Goal: Obtain resource: Download file/media

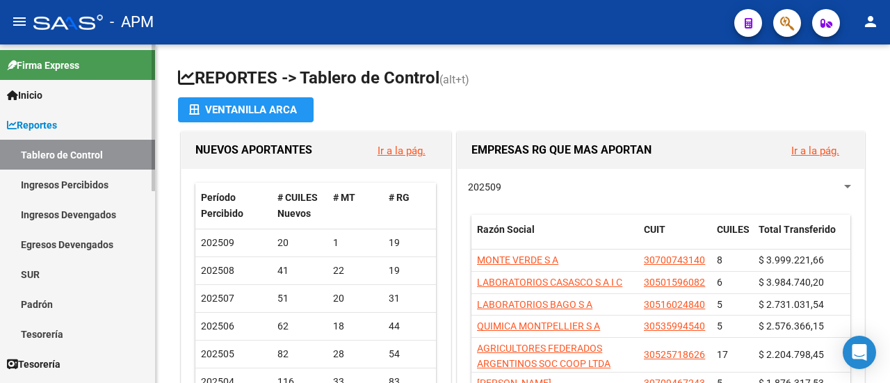
click at [51, 182] on link "Ingresos Percibidos" at bounding box center [77, 185] width 155 height 30
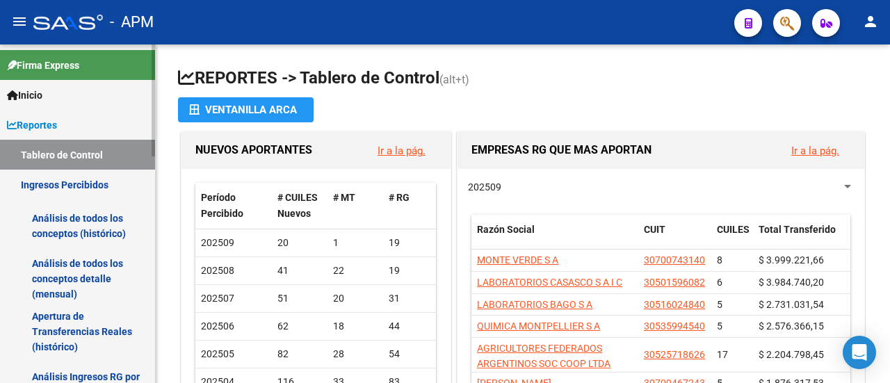
click at [38, 276] on link "Análisis de todos los conceptos detalle (mensual)" at bounding box center [77, 278] width 155 height 53
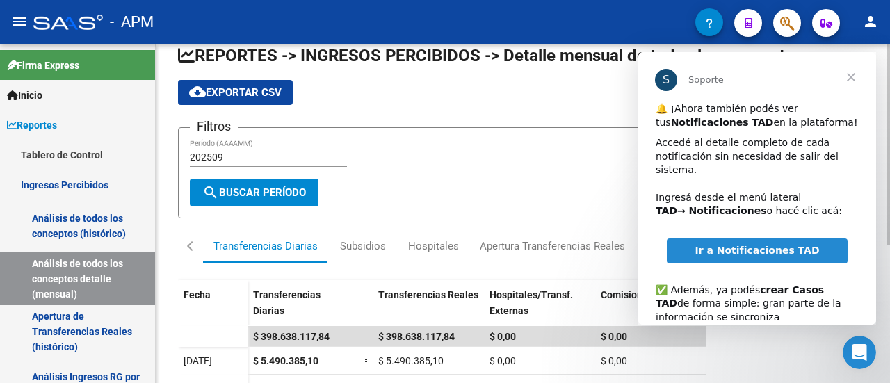
click at [241, 152] on input "202509" at bounding box center [268, 158] width 157 height 12
click at [245, 195] on span "search Buscar Período" at bounding box center [254, 192] width 104 height 13
click at [234, 90] on span "cloud_download Exportar CSV" at bounding box center [235, 92] width 92 height 13
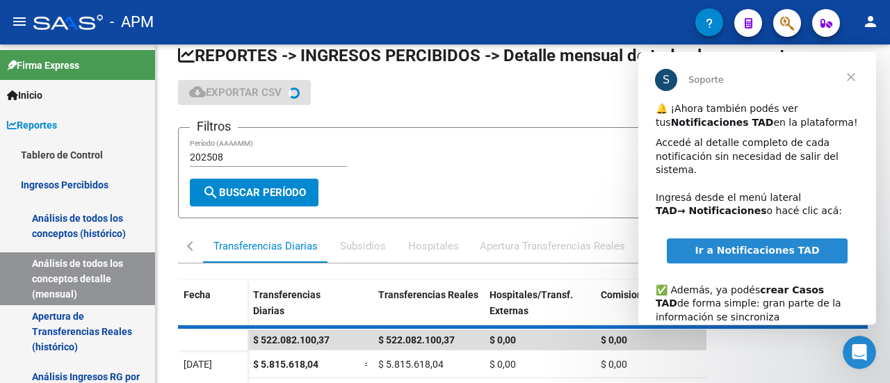
click at [850, 76] on span "Cerrar" at bounding box center [851, 77] width 50 height 50
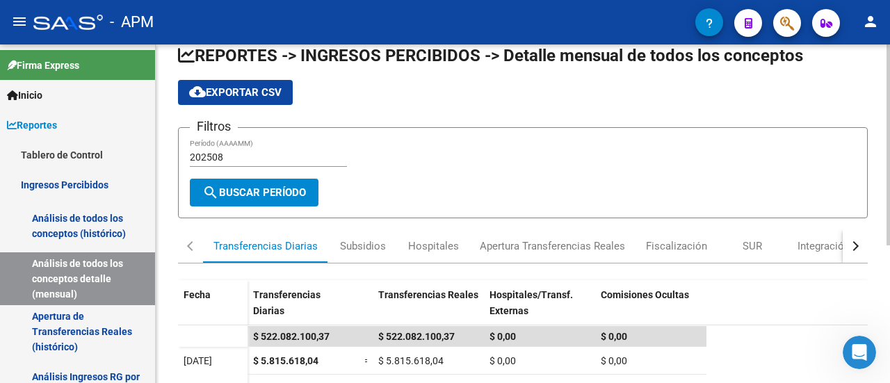
click at [261, 149] on div "202508 Período (AAAAMM)" at bounding box center [268, 153] width 157 height 28
type input "202509"
click at [237, 90] on span "cloud_download Exportar CSV" at bounding box center [235, 92] width 92 height 13
click at [239, 87] on span "cloud_download Exportar CSV" at bounding box center [235, 92] width 92 height 13
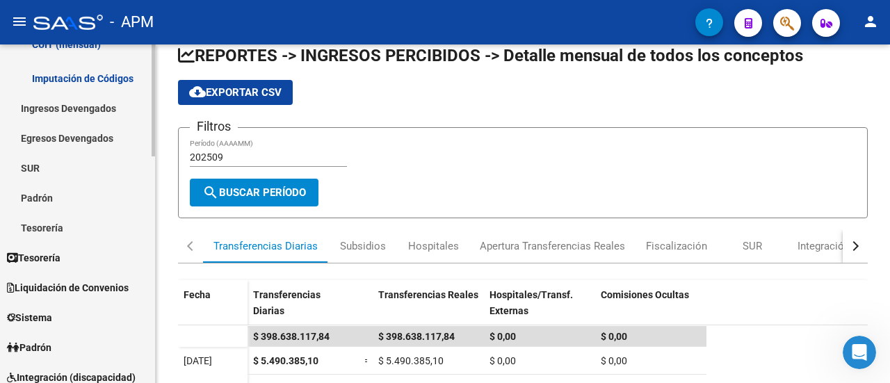
scroll to position [556, 0]
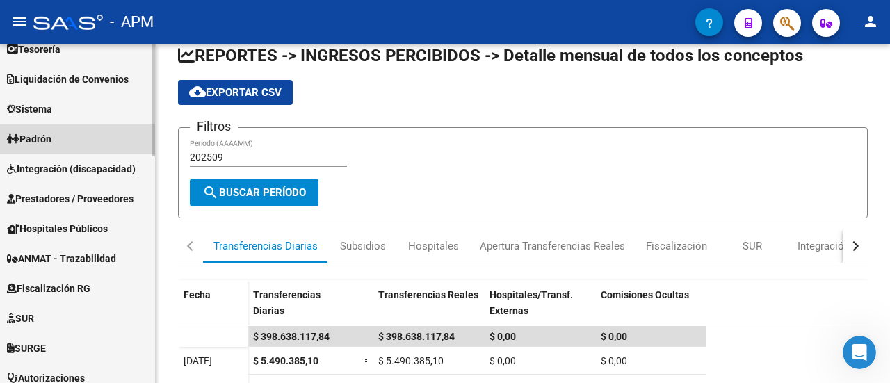
drag, startPoint x: 37, startPoint y: 137, endPoint x: 74, endPoint y: 148, distance: 38.5
click at [38, 137] on span "Padrón" at bounding box center [29, 138] width 44 height 15
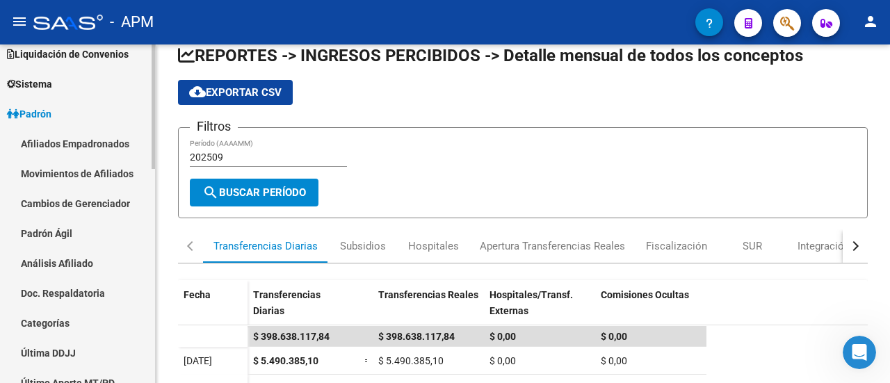
scroll to position [106, 0]
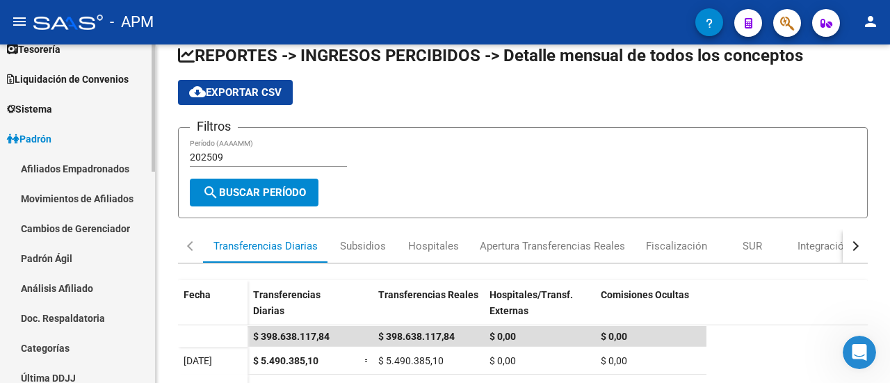
click at [68, 164] on link "Afiliados Empadronados" at bounding box center [77, 169] width 155 height 30
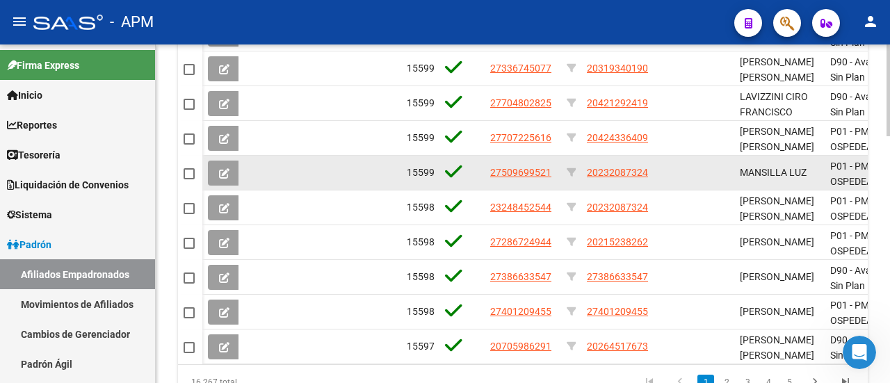
scroll to position [913, 0]
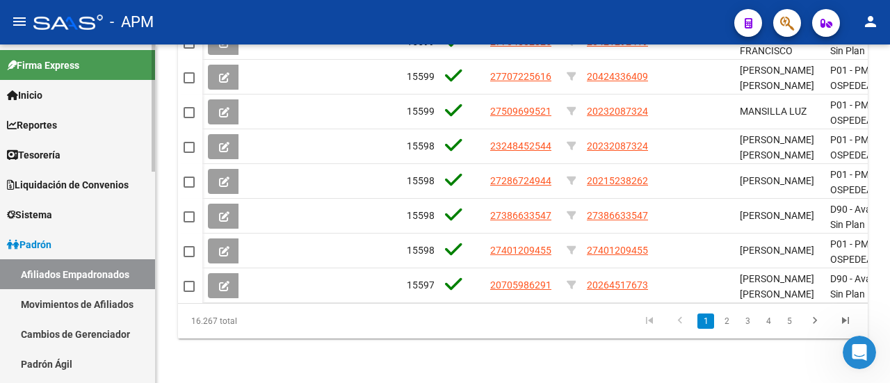
click at [33, 64] on span "Firma Express" at bounding box center [43, 65] width 72 height 15
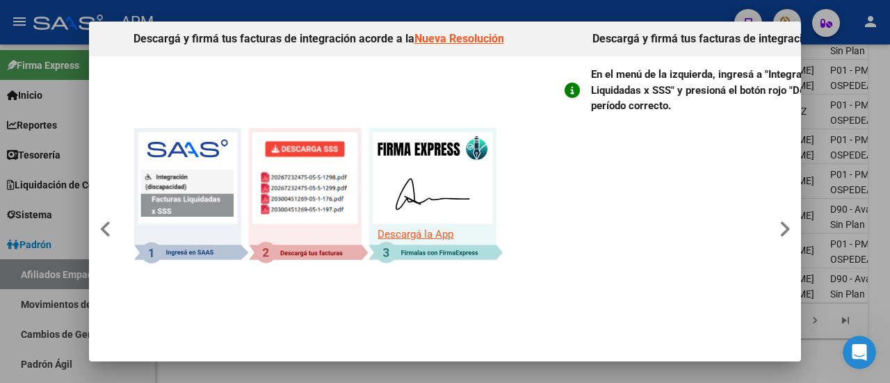
click at [26, 88] on div at bounding box center [445, 191] width 890 height 383
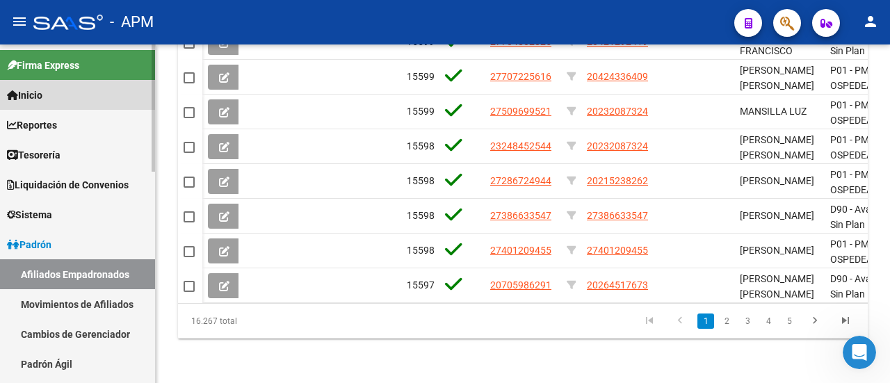
click at [31, 98] on span "Inicio" at bounding box center [24, 95] width 35 height 15
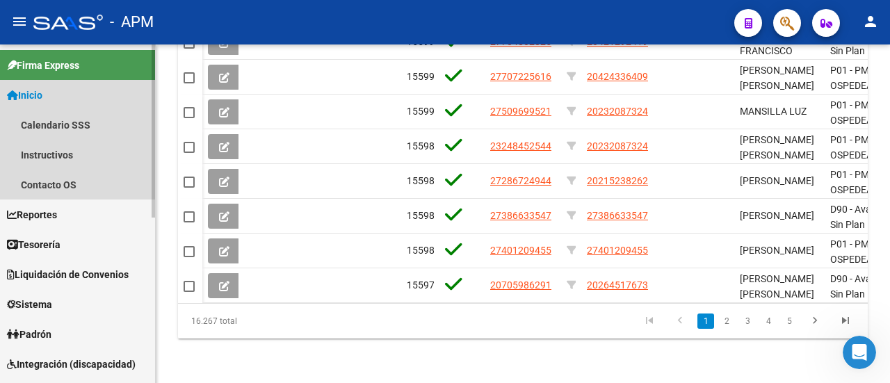
click at [36, 94] on span "Inicio" at bounding box center [24, 95] width 35 height 15
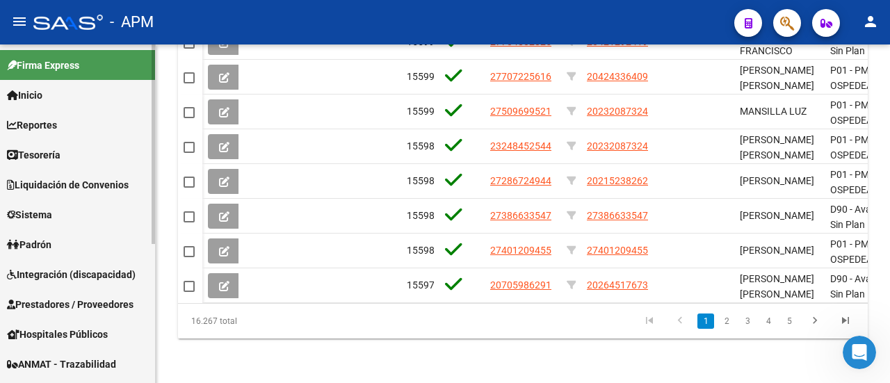
click at [52, 92] on link "Inicio" at bounding box center [77, 95] width 155 height 30
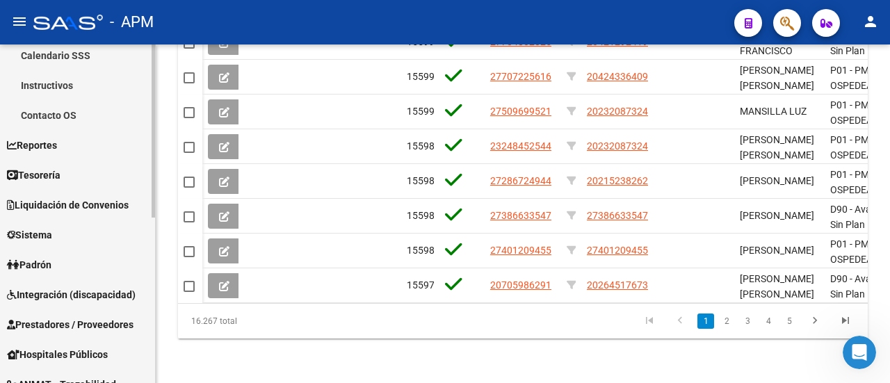
scroll to position [0, 0]
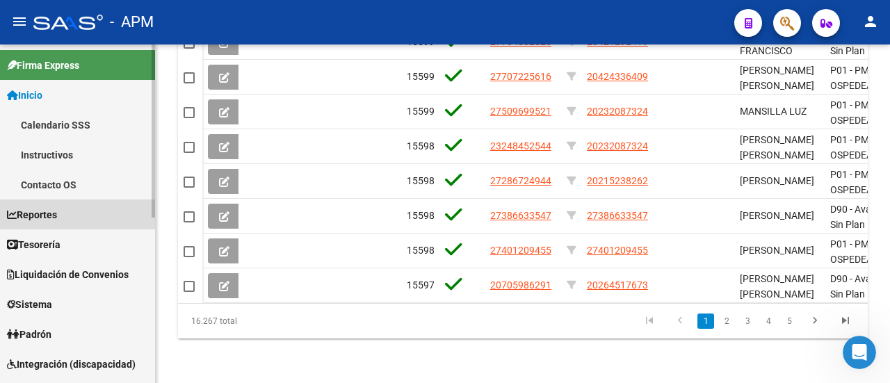
click at [48, 219] on span "Reportes" at bounding box center [32, 214] width 50 height 15
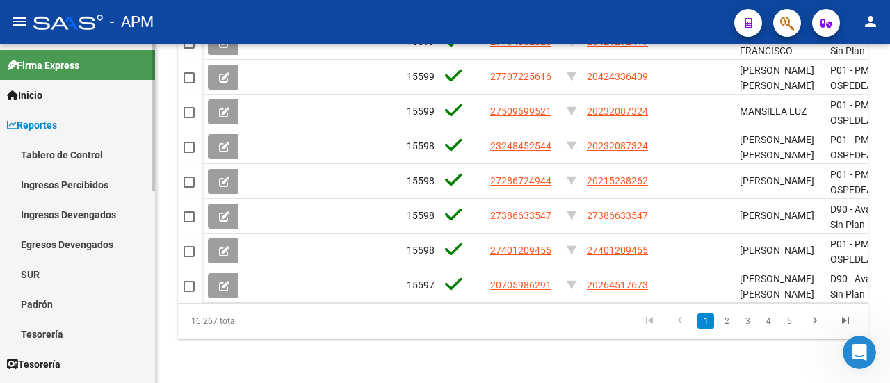
click at [85, 187] on link "Ingresos Percibidos" at bounding box center [77, 185] width 155 height 30
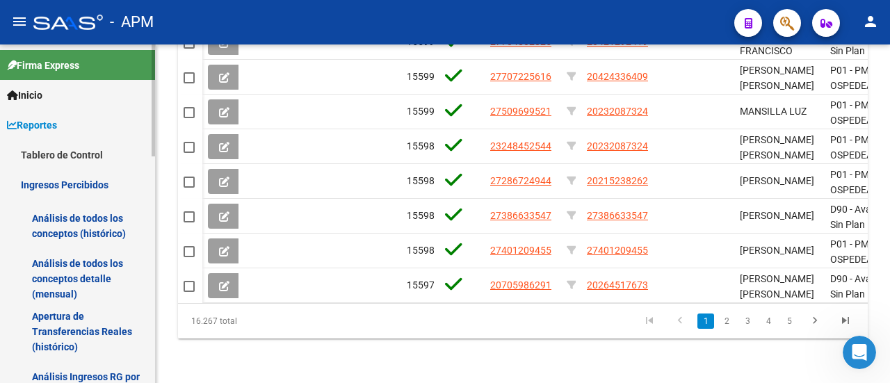
click at [65, 226] on link "Análisis de todos los conceptos (histórico)" at bounding box center [77, 226] width 155 height 53
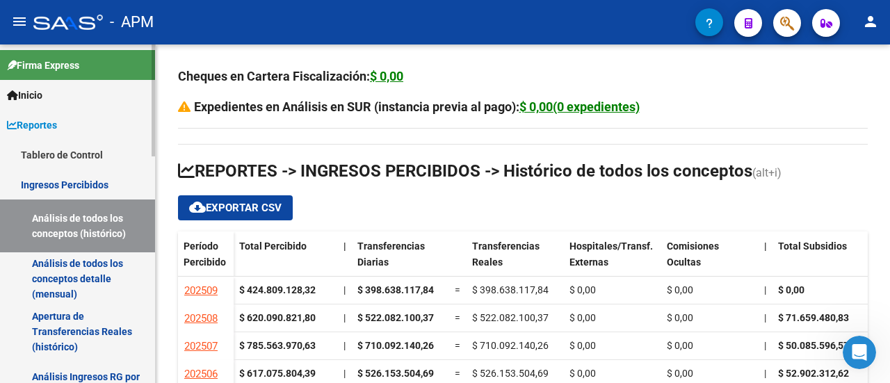
click at [68, 289] on link "Análisis de todos los conceptos detalle (mensual)" at bounding box center [77, 278] width 155 height 53
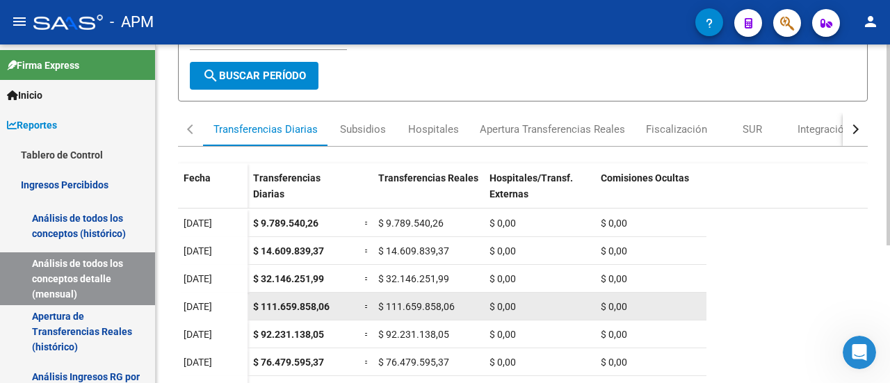
scroll to position [231, 0]
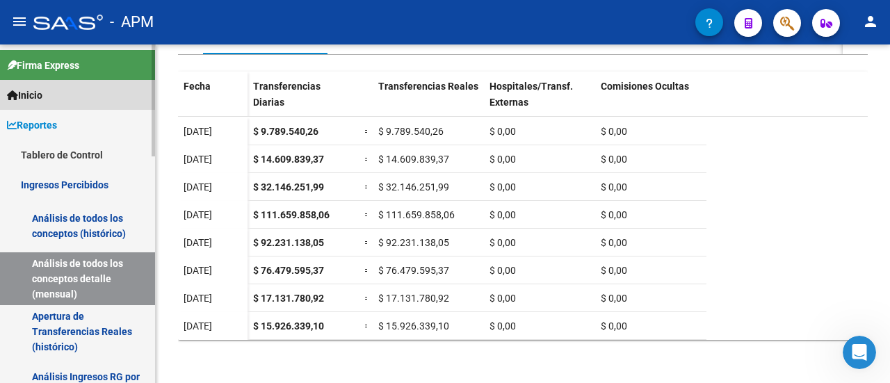
click at [42, 93] on span "Inicio" at bounding box center [24, 95] width 35 height 15
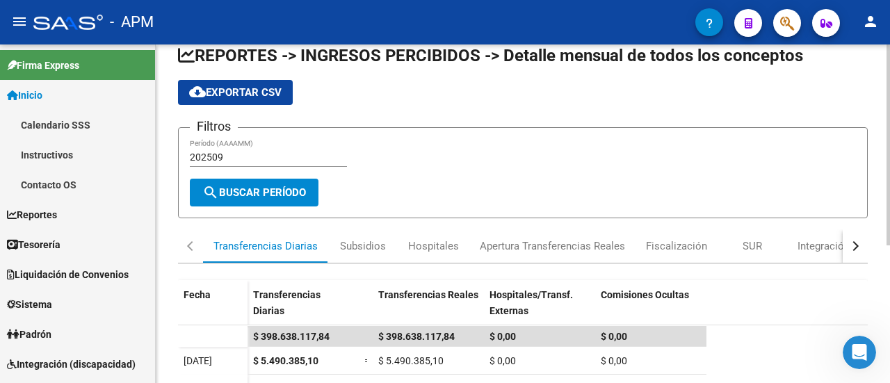
scroll to position [0, 0]
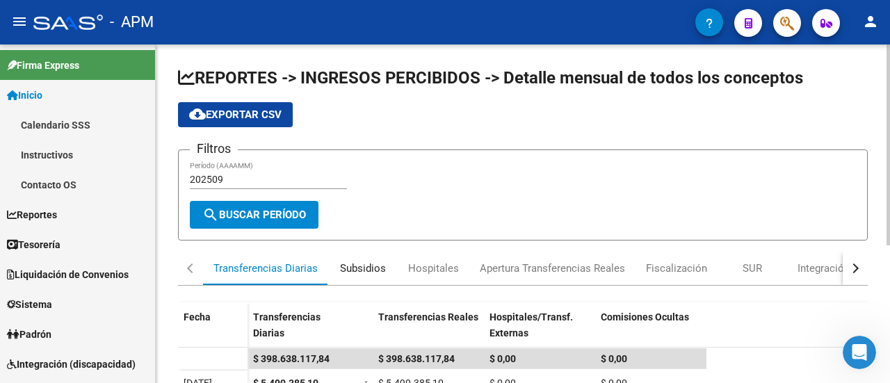
click at [359, 270] on div "Subsidios" at bounding box center [363, 268] width 46 height 15
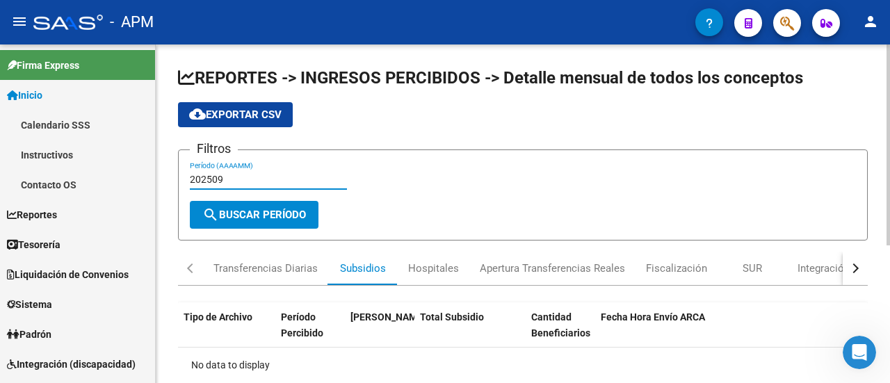
drag, startPoint x: 229, startPoint y: 177, endPoint x: 238, endPoint y: 191, distance: 17.2
click at [229, 177] on input "202509" at bounding box center [268, 180] width 157 height 12
click at [852, 266] on div "button" at bounding box center [854, 269] width 10 height 10
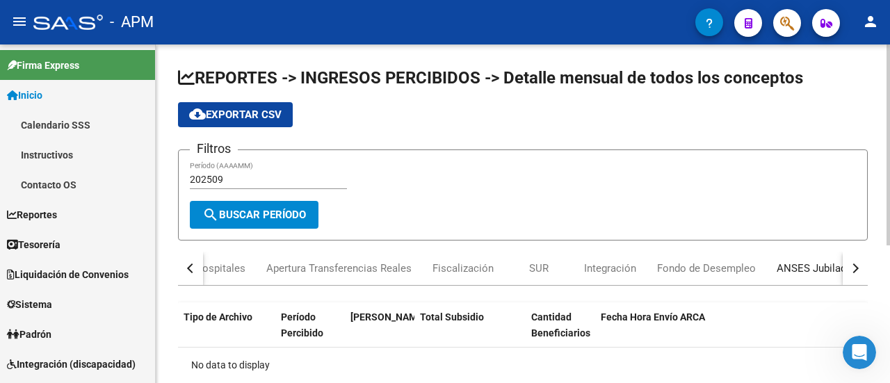
click at [808, 265] on div "ANSES Jubilados" at bounding box center [817, 268] width 81 height 15
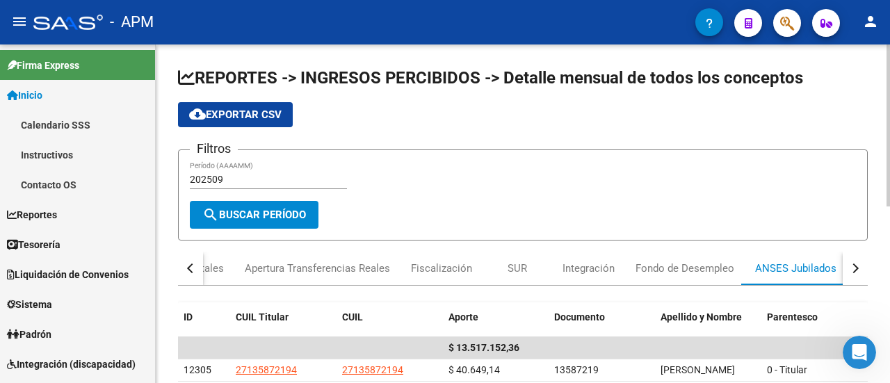
click at [241, 183] on input "202509" at bounding box center [268, 180] width 157 height 12
type input "202508"
click at [193, 264] on div "button" at bounding box center [192, 269] width 10 height 10
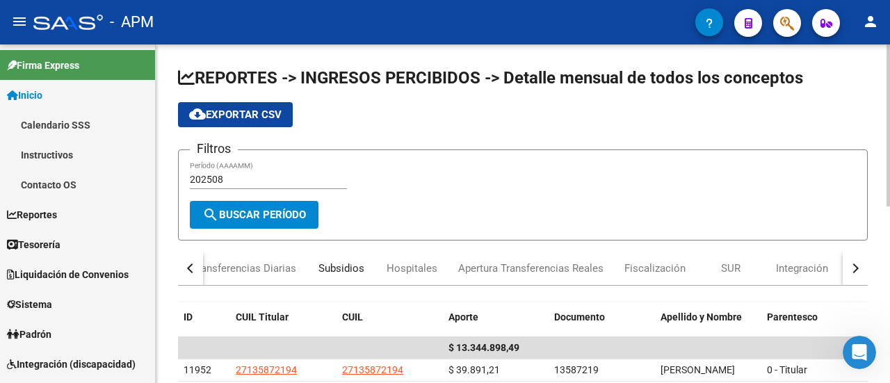
click at [353, 266] on div "Subsidios" at bounding box center [341, 268] width 46 height 15
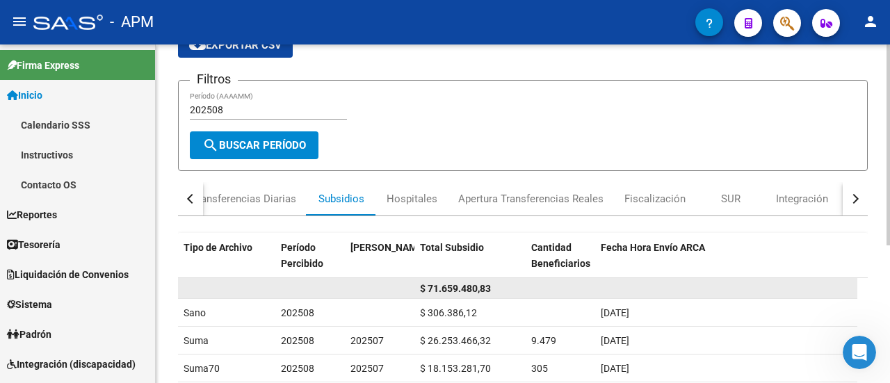
scroll to position [139, 0]
